Goal: Task Accomplishment & Management: Complete application form

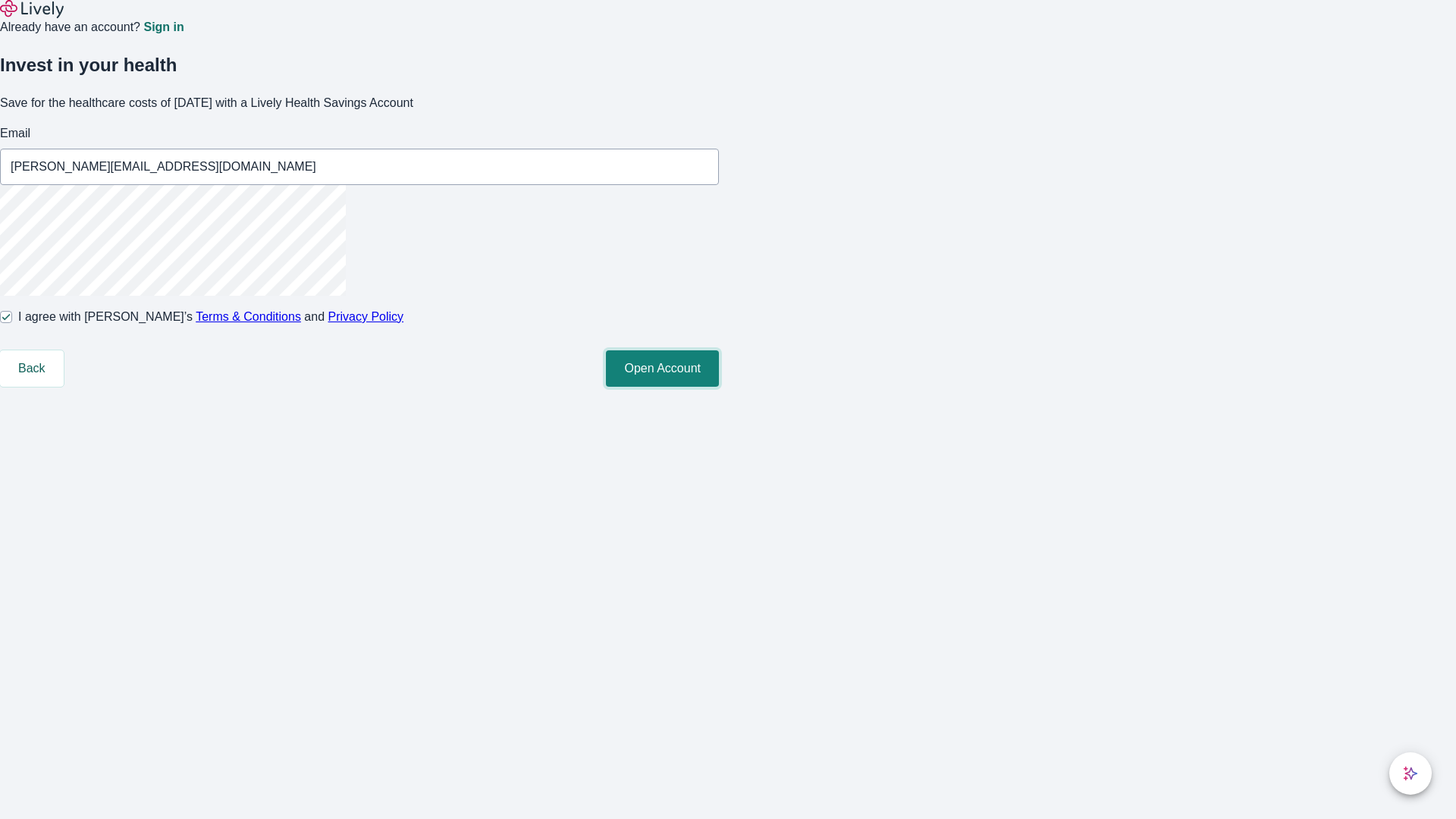
click at [719, 387] on button "Open Account" at bounding box center [662, 368] width 113 height 36
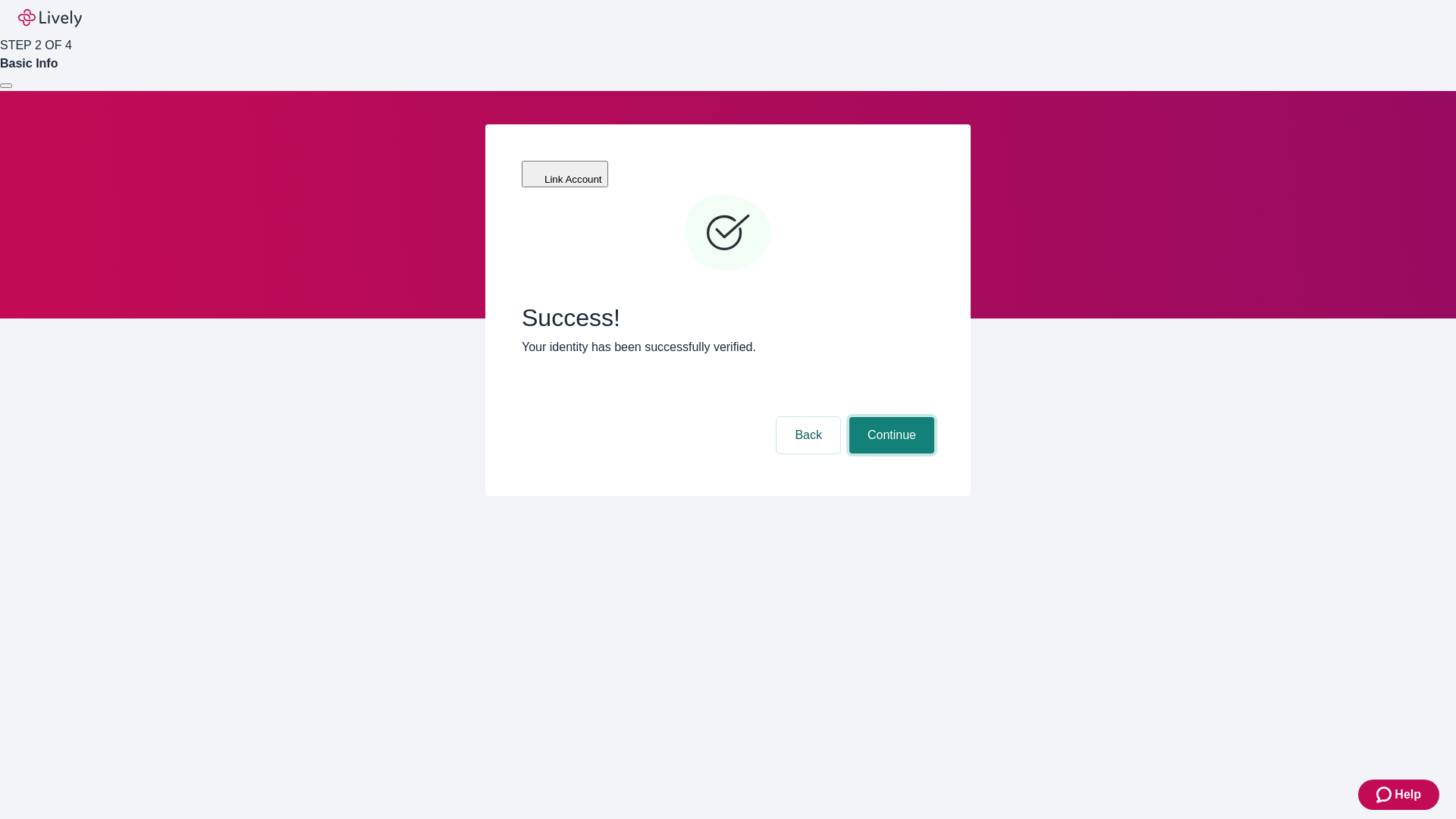
click at [890, 417] on button "Continue" at bounding box center [892, 435] width 85 height 36
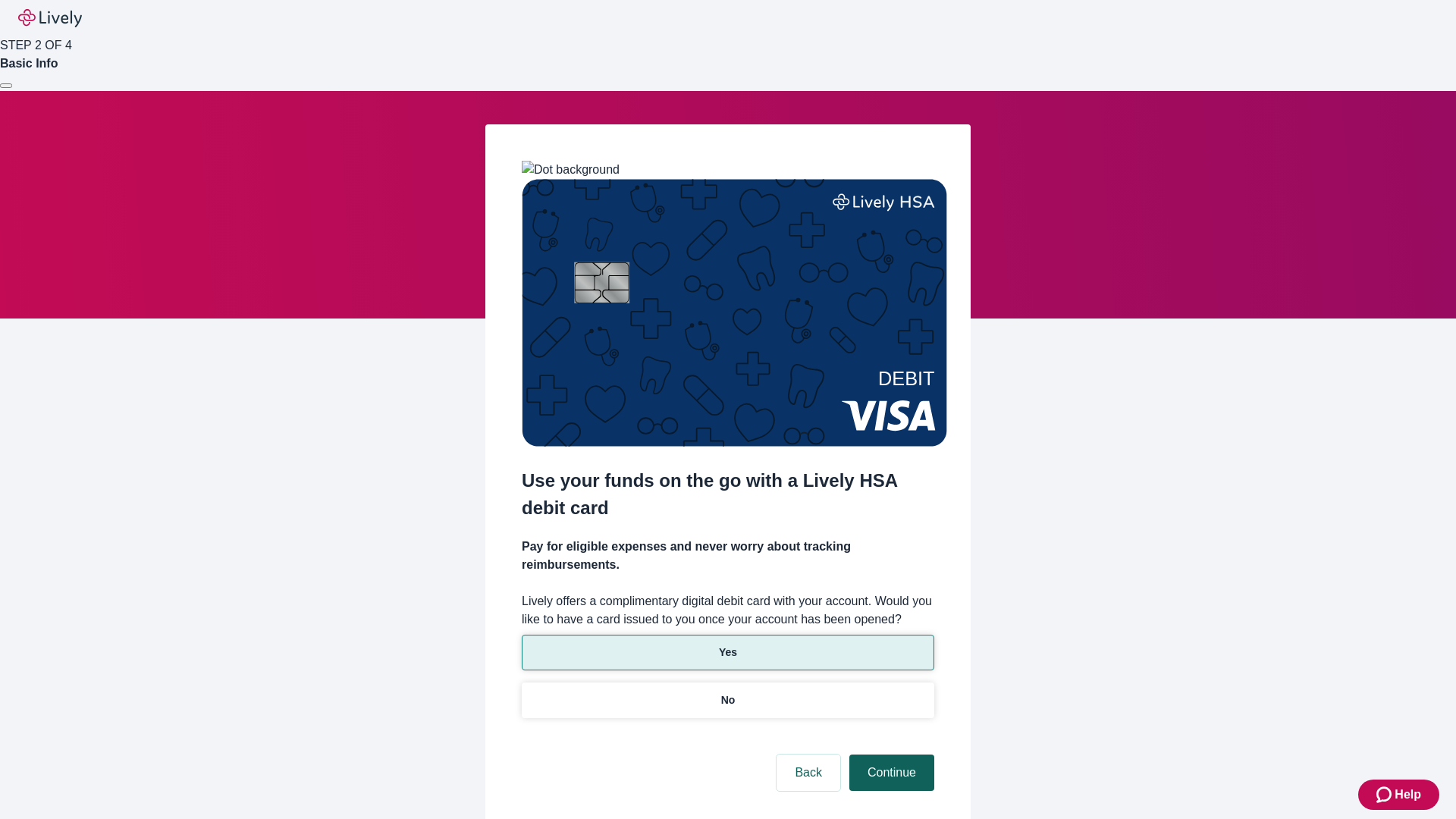
click at [727, 644] on p "Yes" at bounding box center [728, 652] width 19 height 16
click at [890, 754] on button "Continue" at bounding box center [892, 772] width 85 height 36
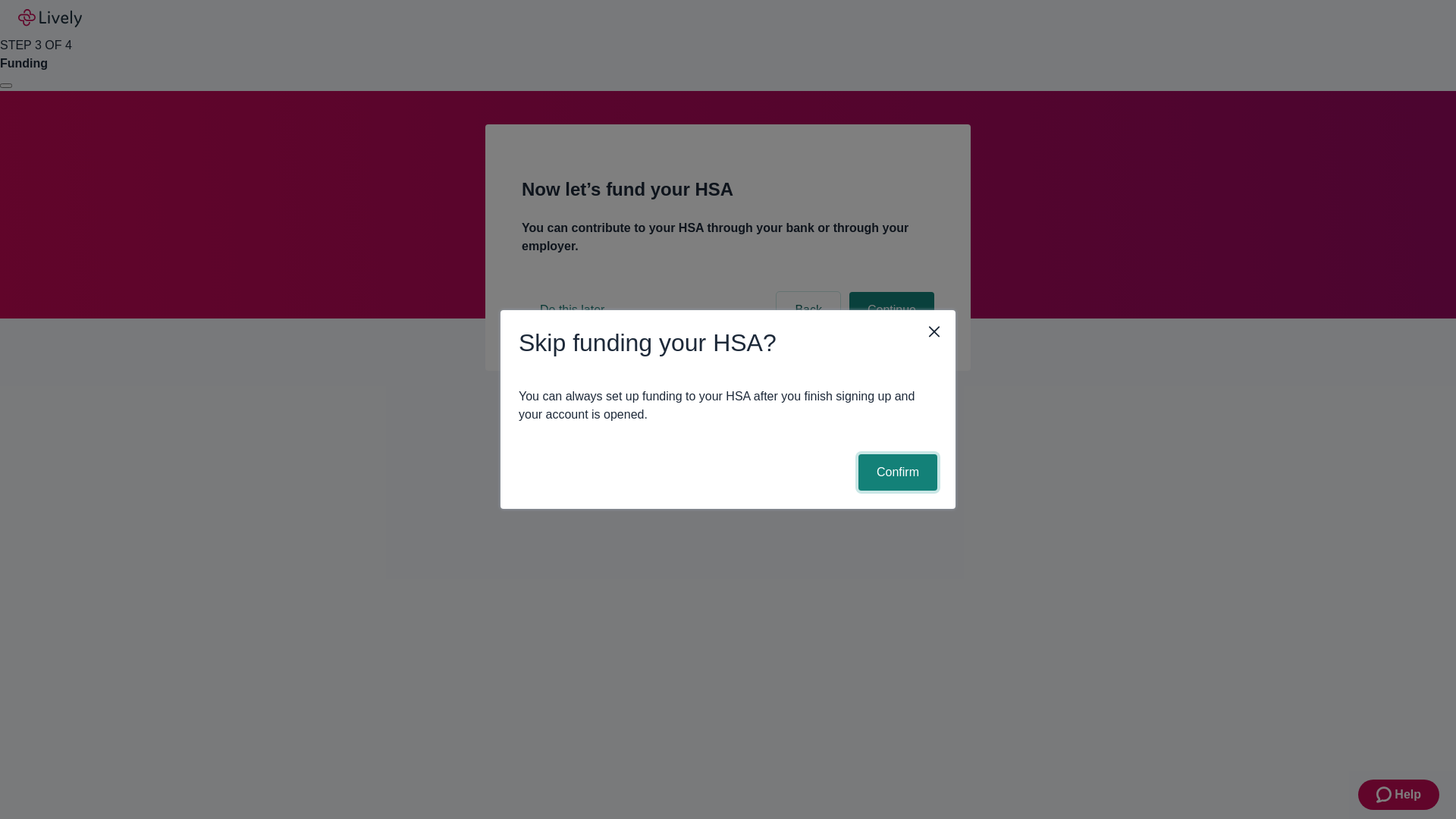
click at [896, 473] on button "Confirm" at bounding box center [898, 472] width 79 height 36
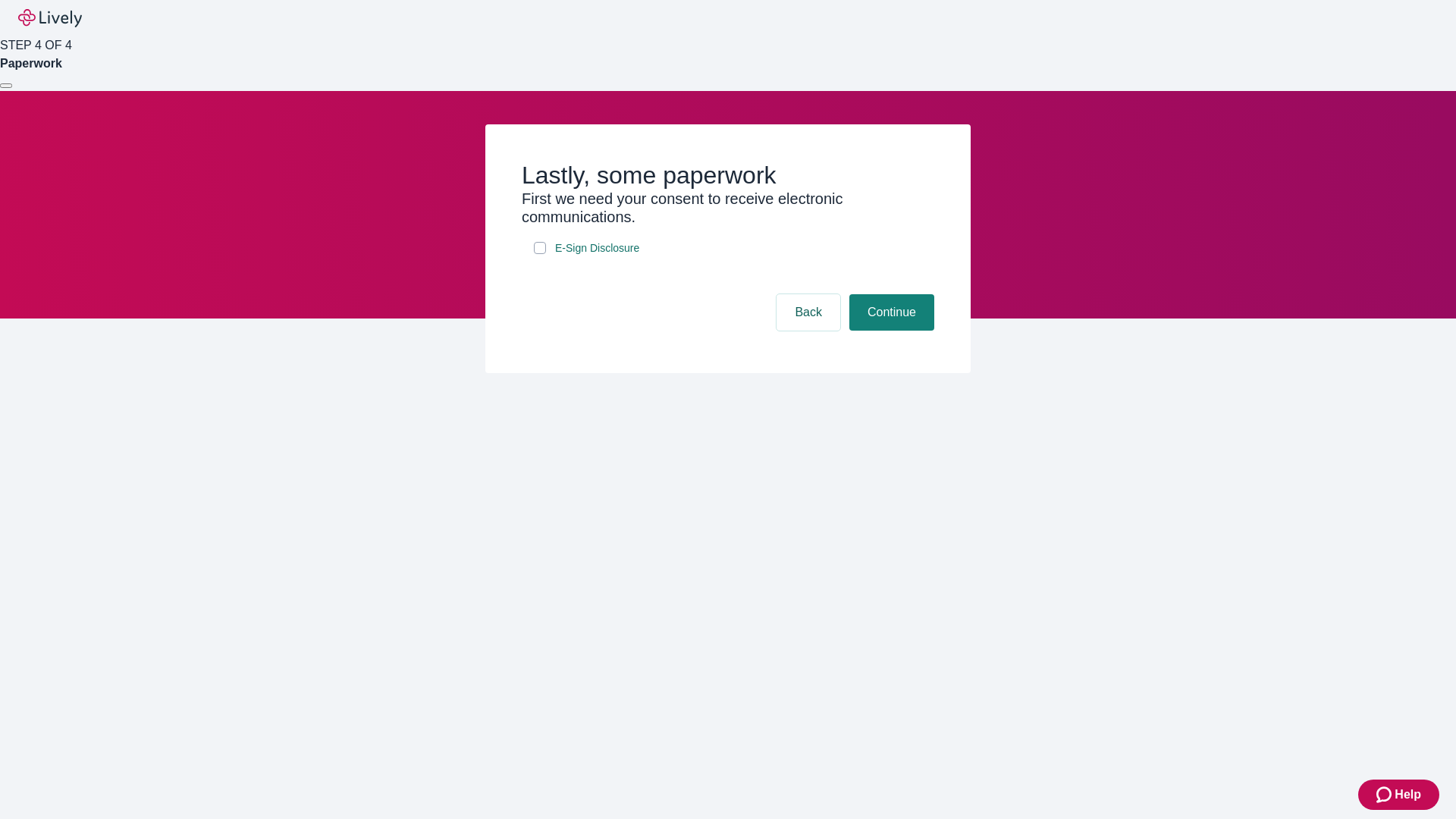
click at [540, 254] on input "E-Sign Disclosure" at bounding box center [540, 248] width 12 height 12
checkbox input "true"
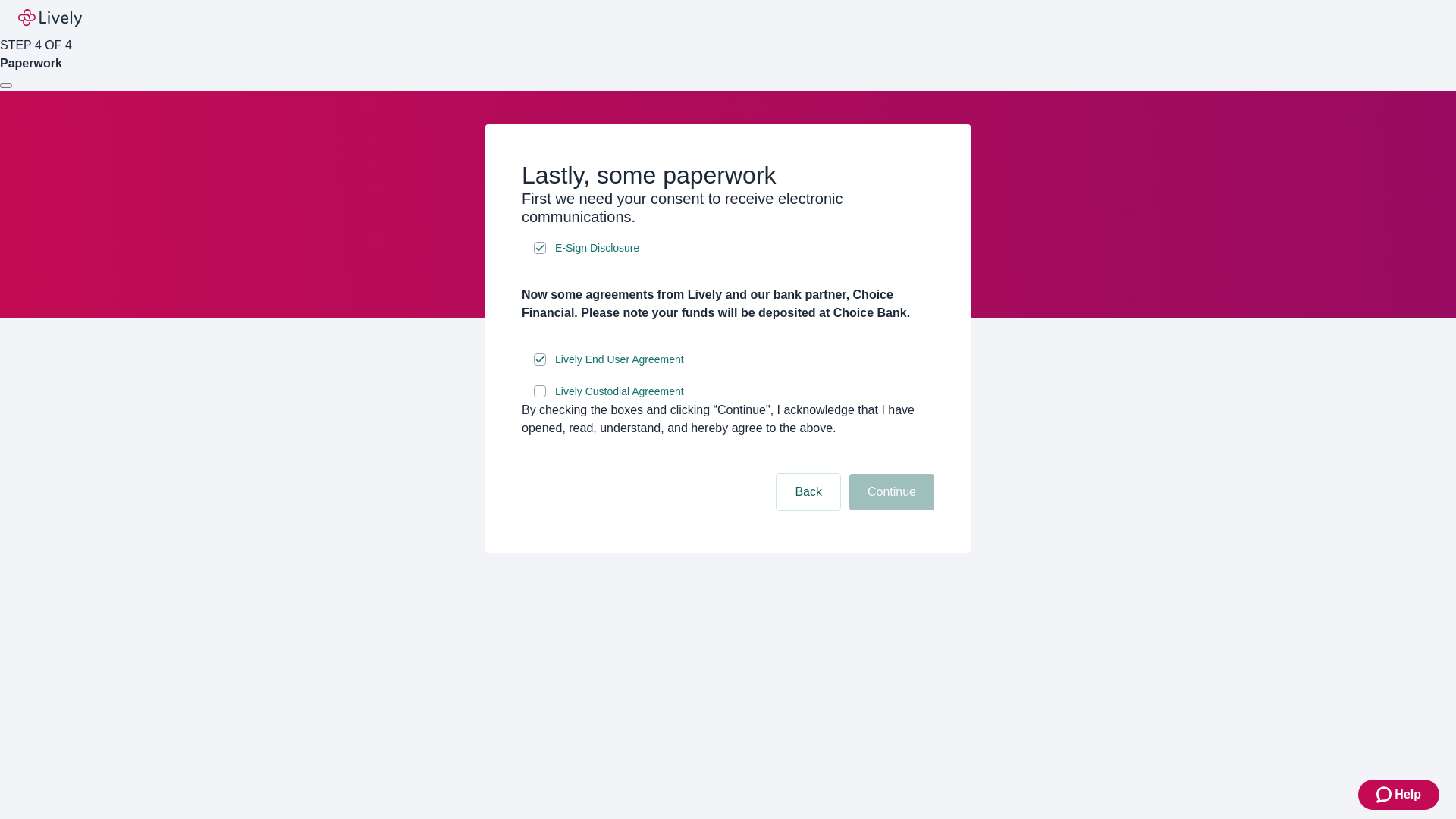
click at [540, 398] on input "Lively Custodial Agreement" at bounding box center [540, 391] width 12 height 12
checkbox input "true"
click at [890, 510] on button "Continue" at bounding box center [892, 492] width 85 height 36
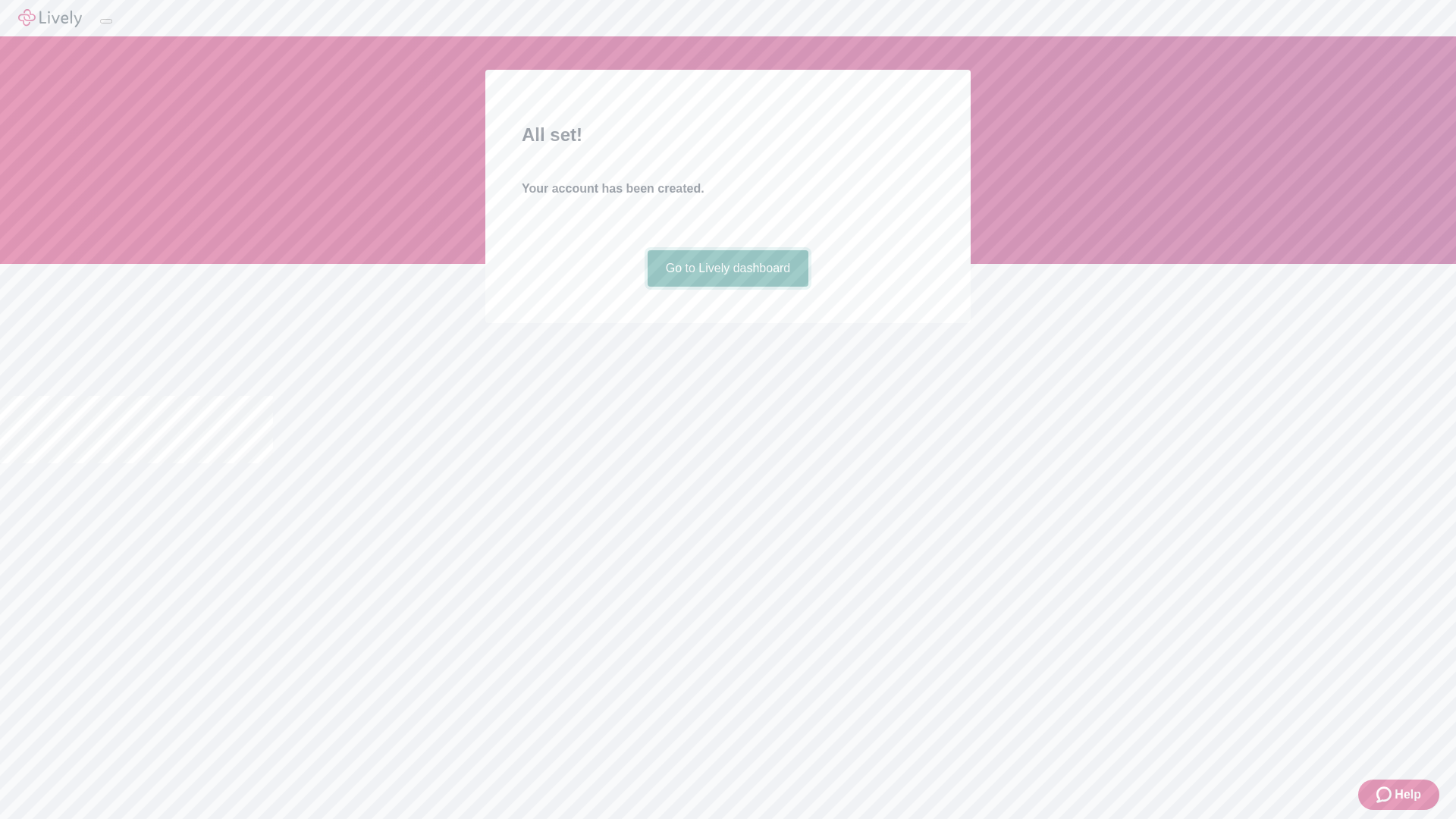
click at [727, 287] on link "Go to Lively dashboard" at bounding box center [728, 268] width 162 height 36
